Goal: Task Accomplishment & Management: Manage account settings

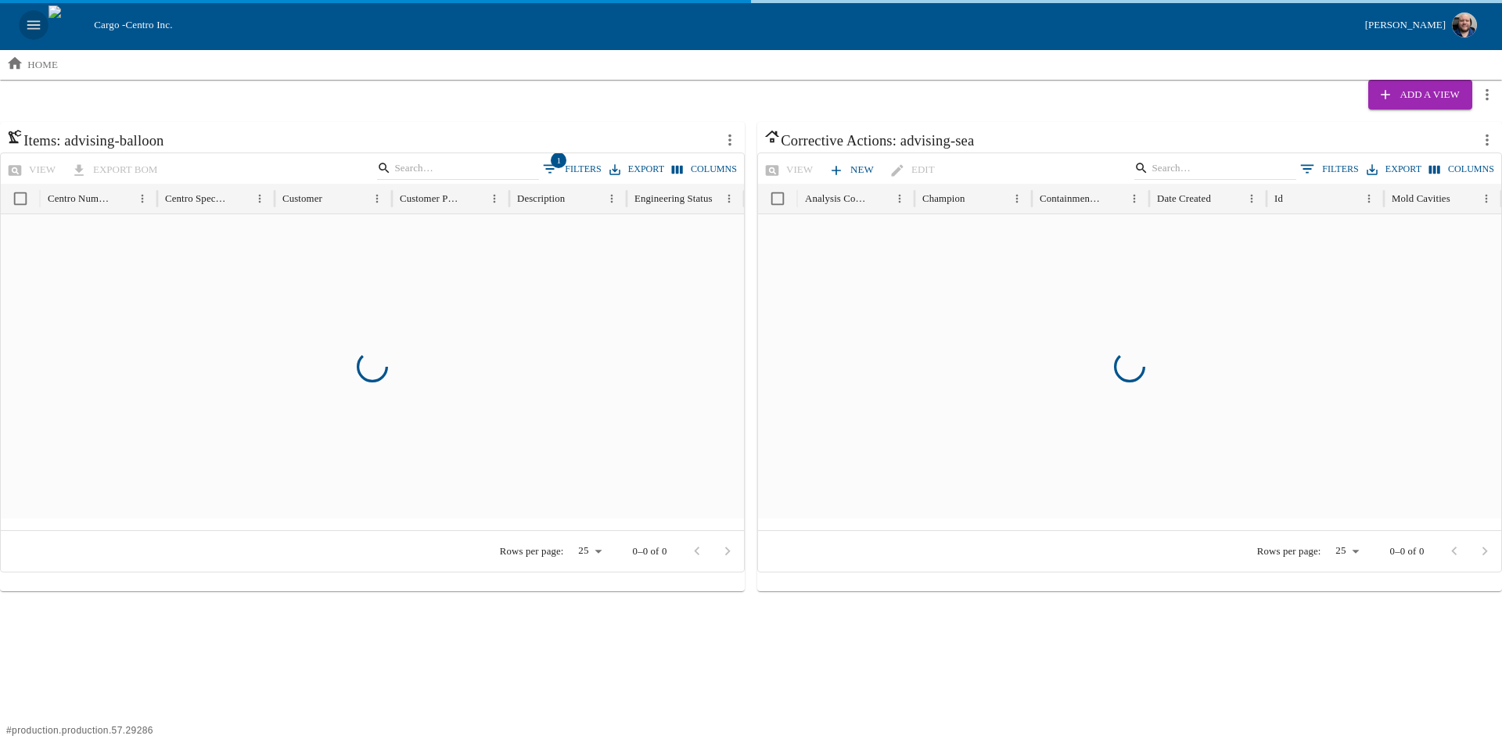
click at [41, 28] on icon "open drawer" at bounding box center [33, 24] width 17 height 17
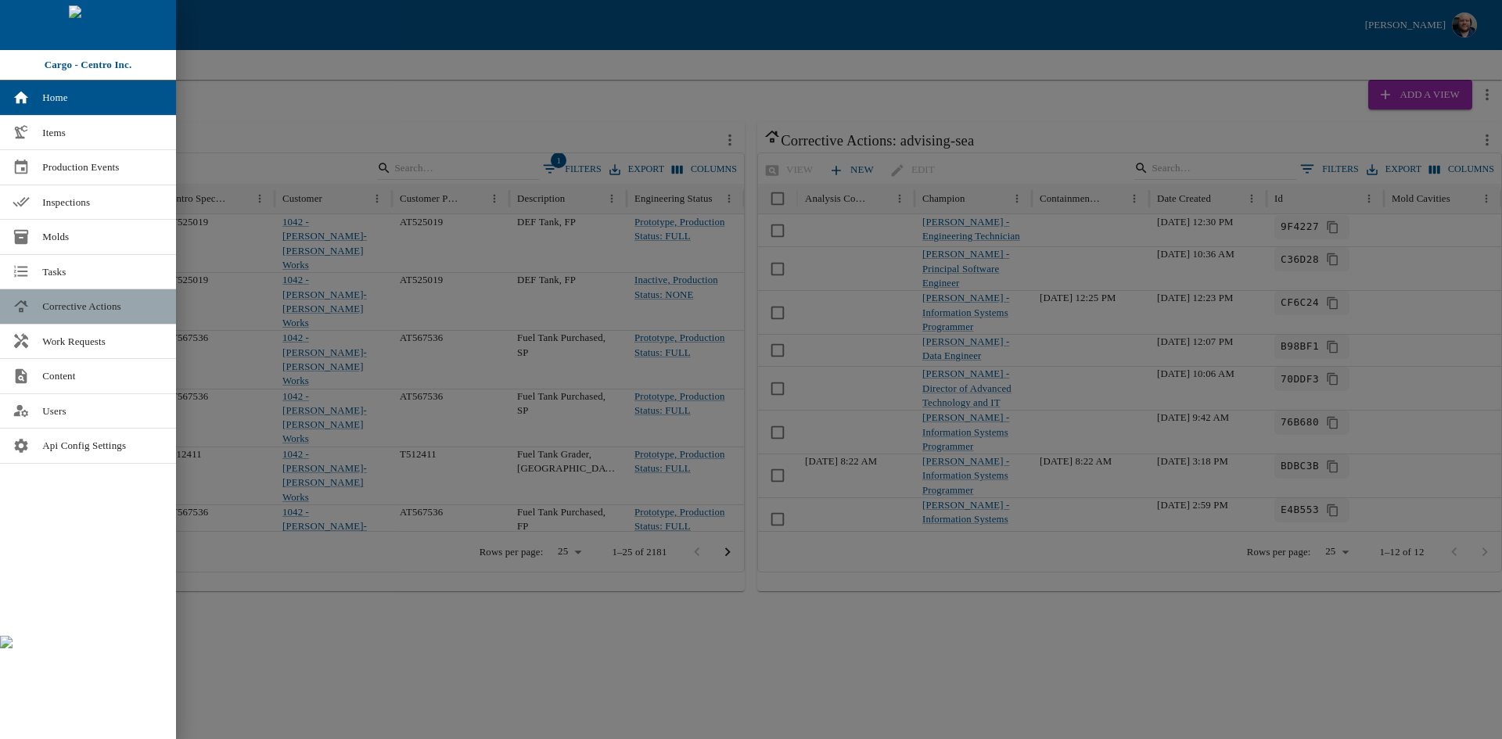
click at [72, 312] on span "Corrective Actions" at bounding box center [102, 307] width 121 height 16
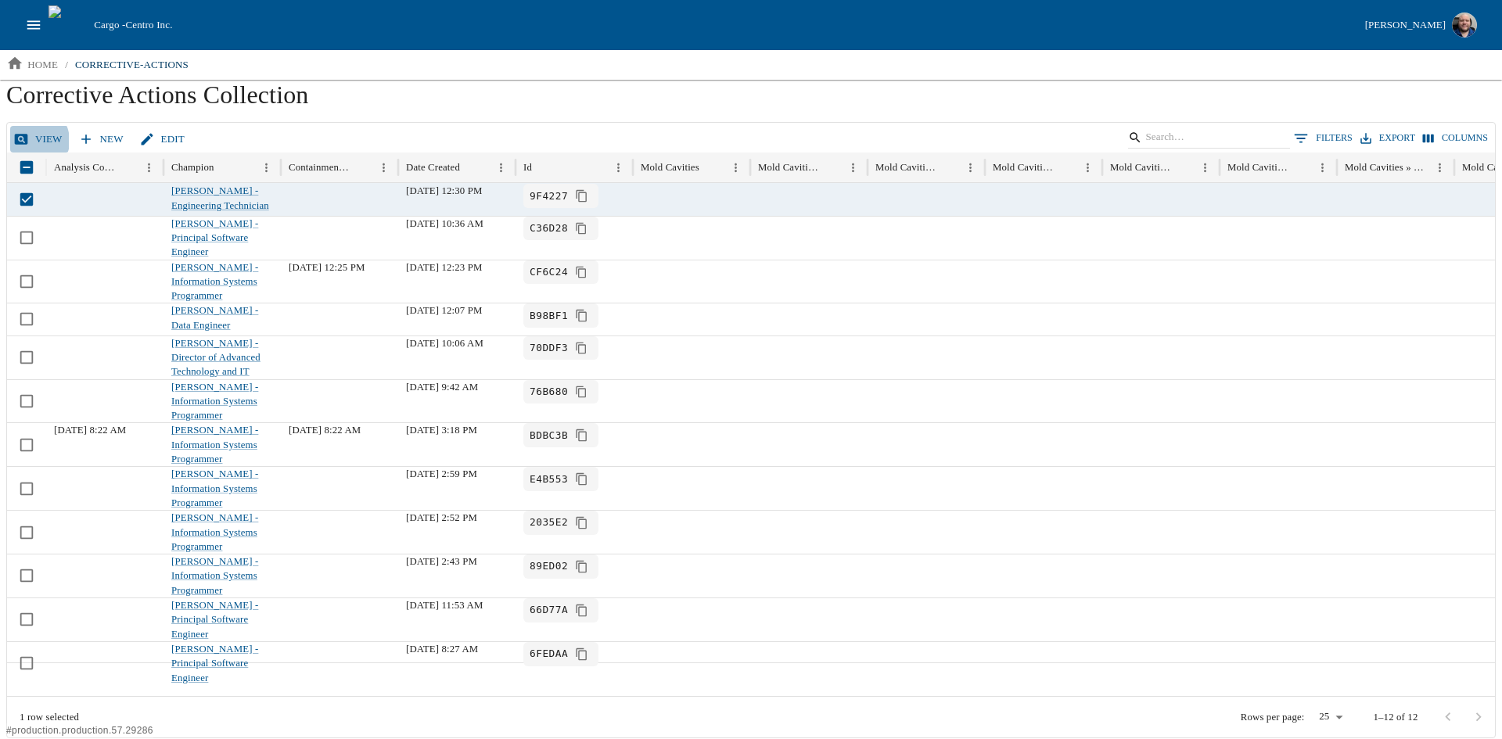
click at [29, 141] on link "View" at bounding box center [39, 139] width 59 height 27
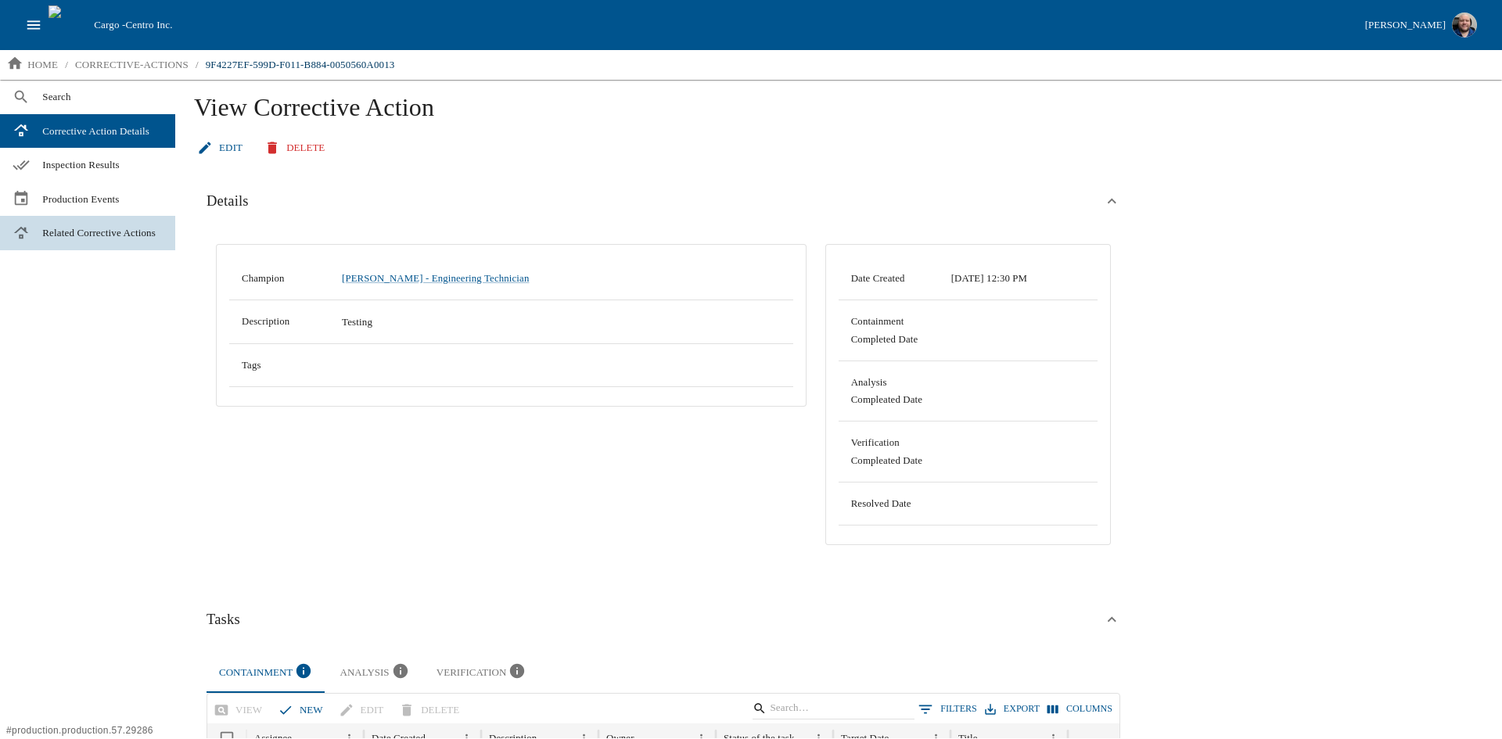
click at [84, 241] on span "Related Corrective Actions" at bounding box center [102, 233] width 120 height 16
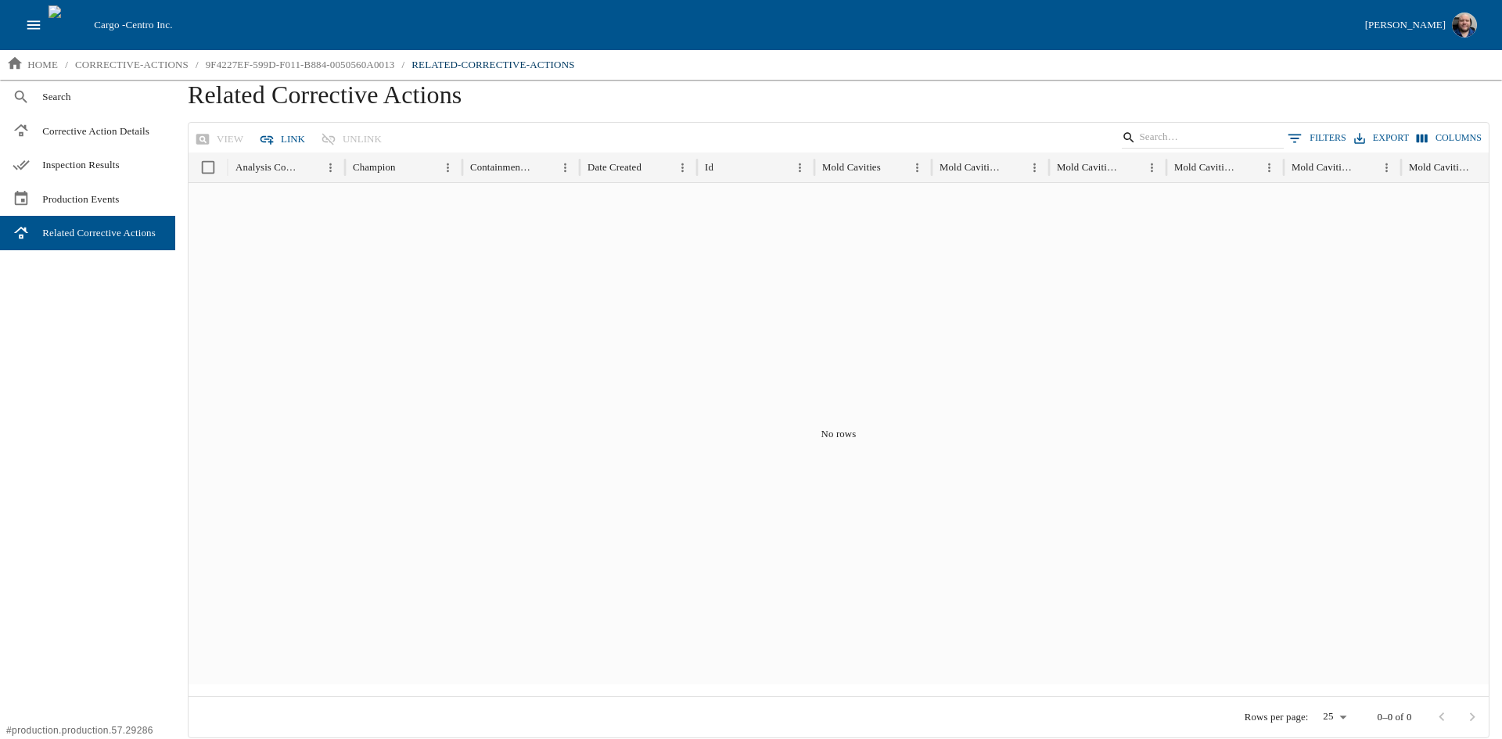
click at [286, 141] on button "Link" at bounding box center [284, 139] width 56 height 27
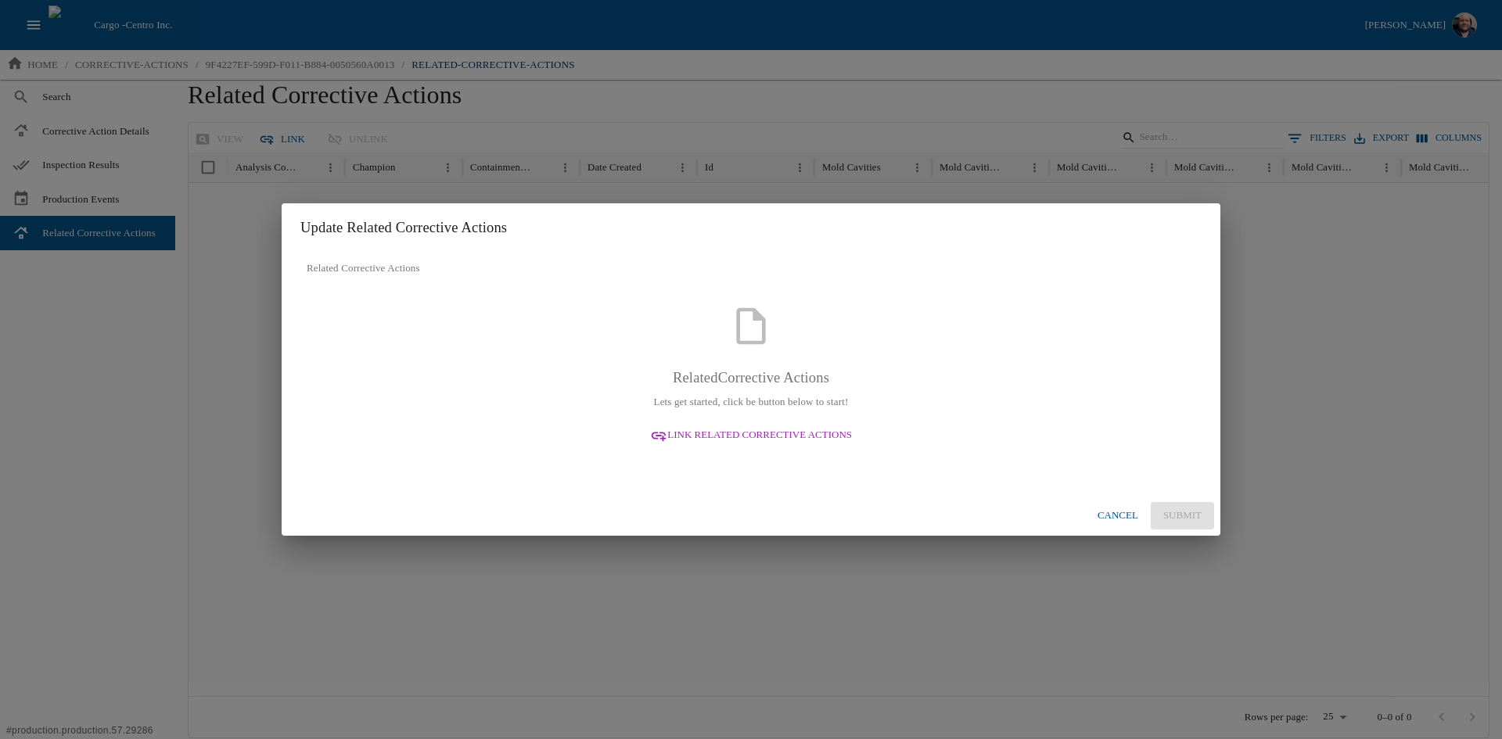
click at [778, 429] on span "Link Related Corrective Actions" at bounding box center [759, 435] width 185 height 18
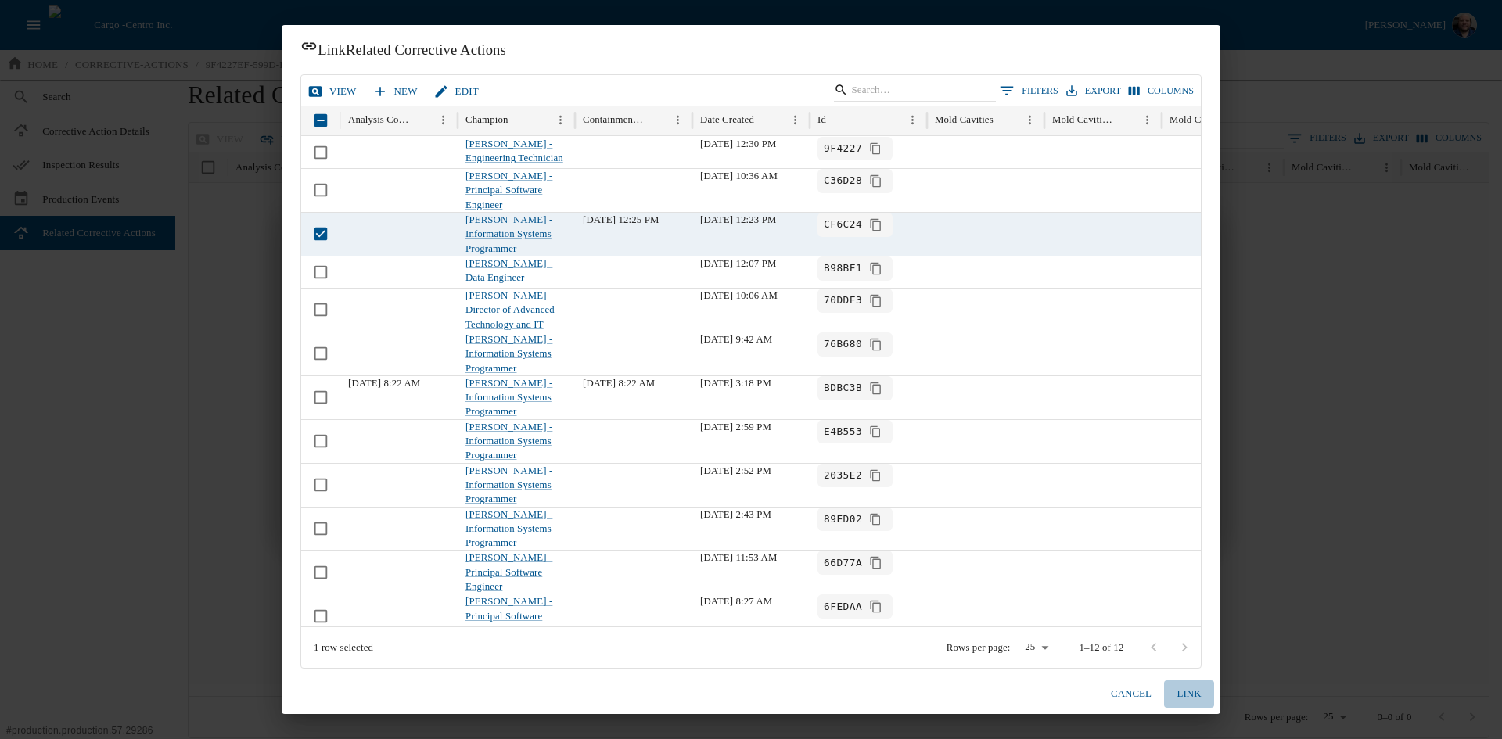
click at [1183, 691] on button "Link" at bounding box center [1189, 694] width 50 height 27
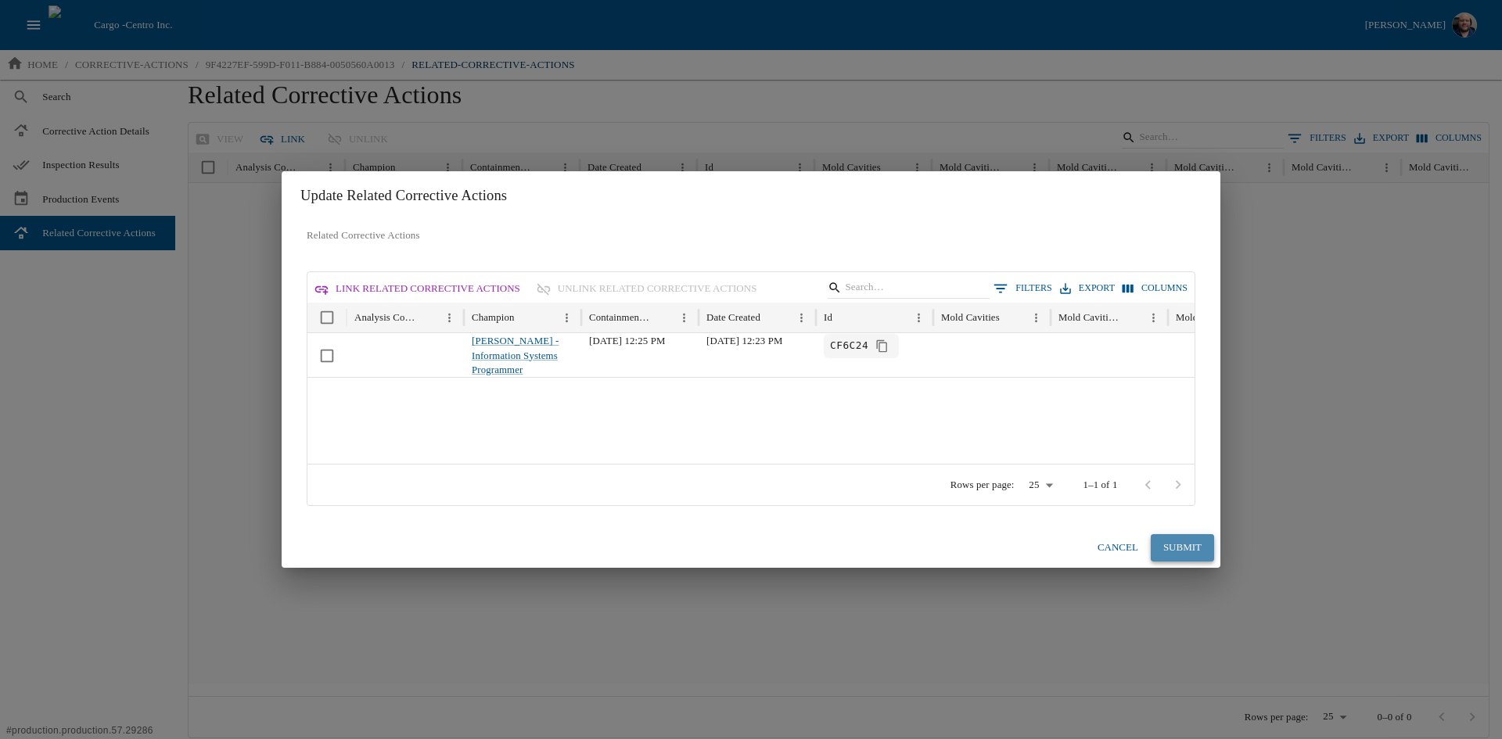
click at [1180, 544] on button "Submit" at bounding box center [1182, 547] width 63 height 27
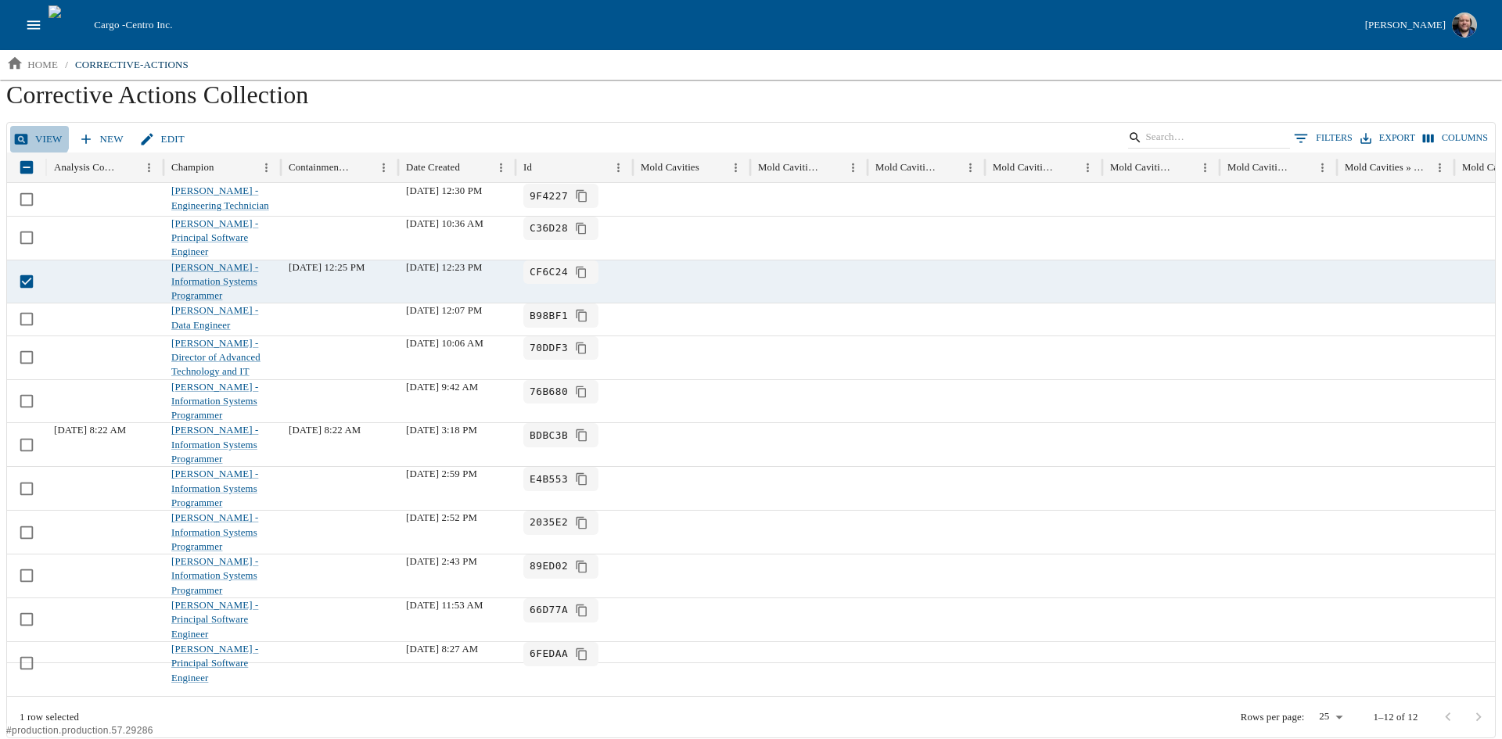
click at [34, 135] on link "View" at bounding box center [39, 139] width 59 height 27
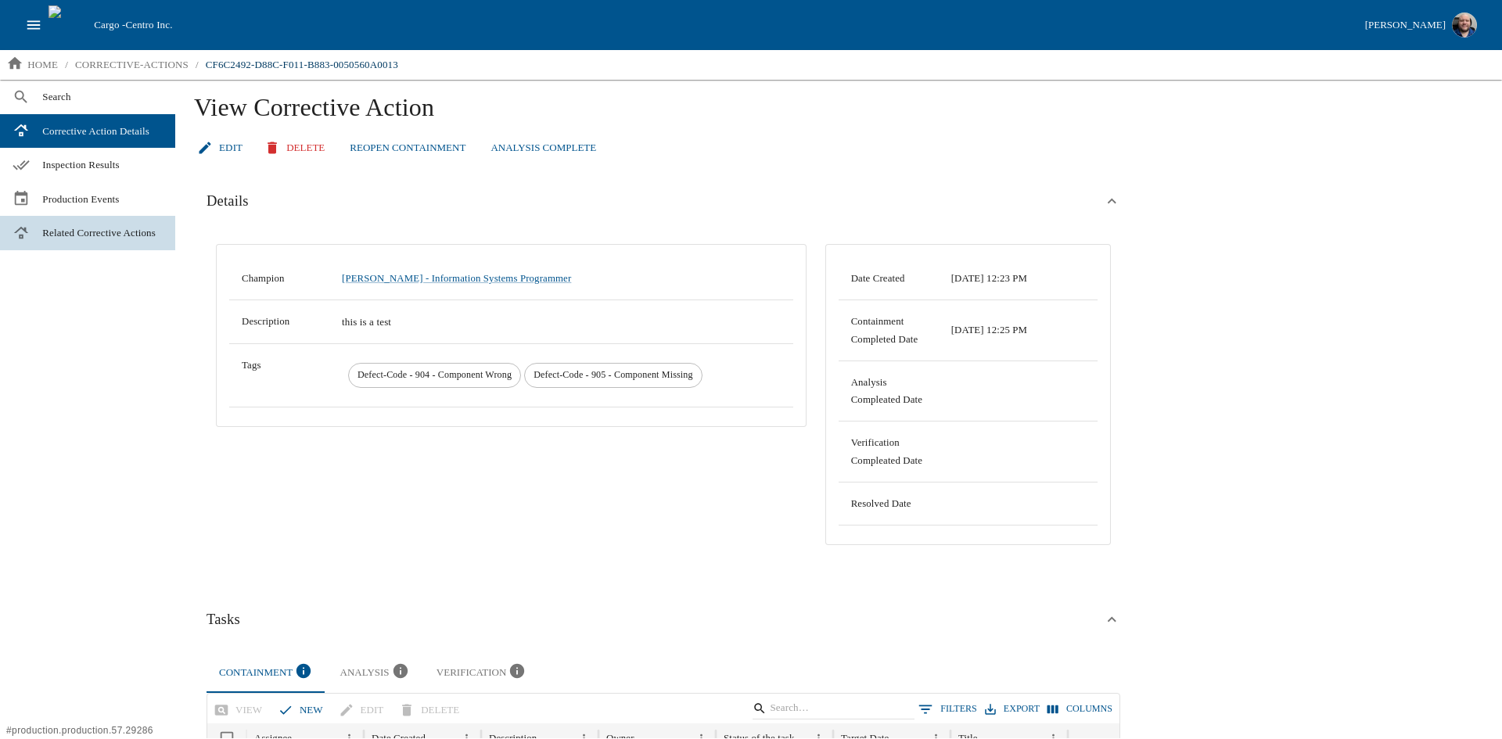
click at [80, 241] on span "Related Corrective Actions" at bounding box center [102, 233] width 120 height 16
